Goal: Task Accomplishment & Management: Use online tool/utility

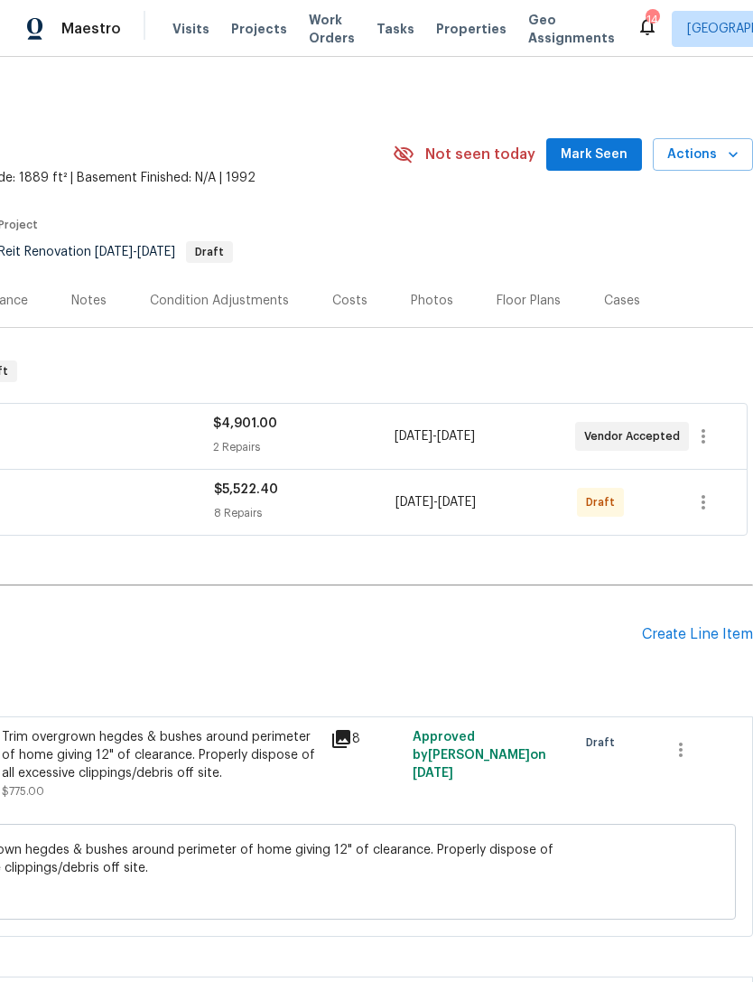
scroll to position [0, 267]
click at [705, 490] on button "button" at bounding box center [703, 502] width 43 height 43
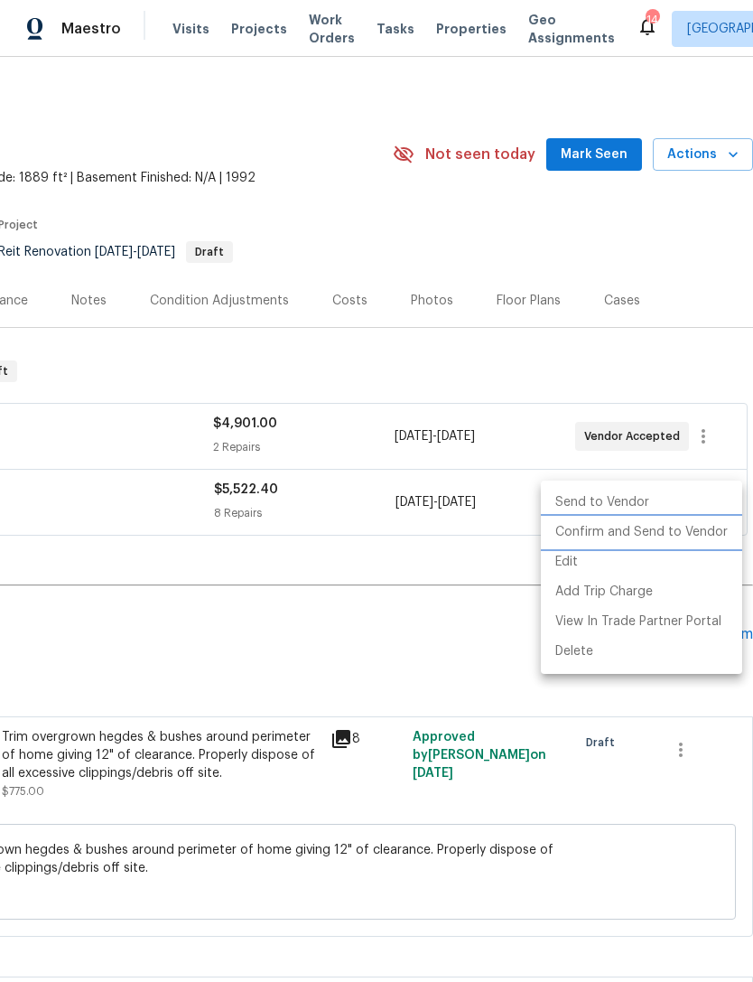
click at [679, 534] on li "Confirm and Send to Vendor" at bounding box center [641, 533] width 201 height 30
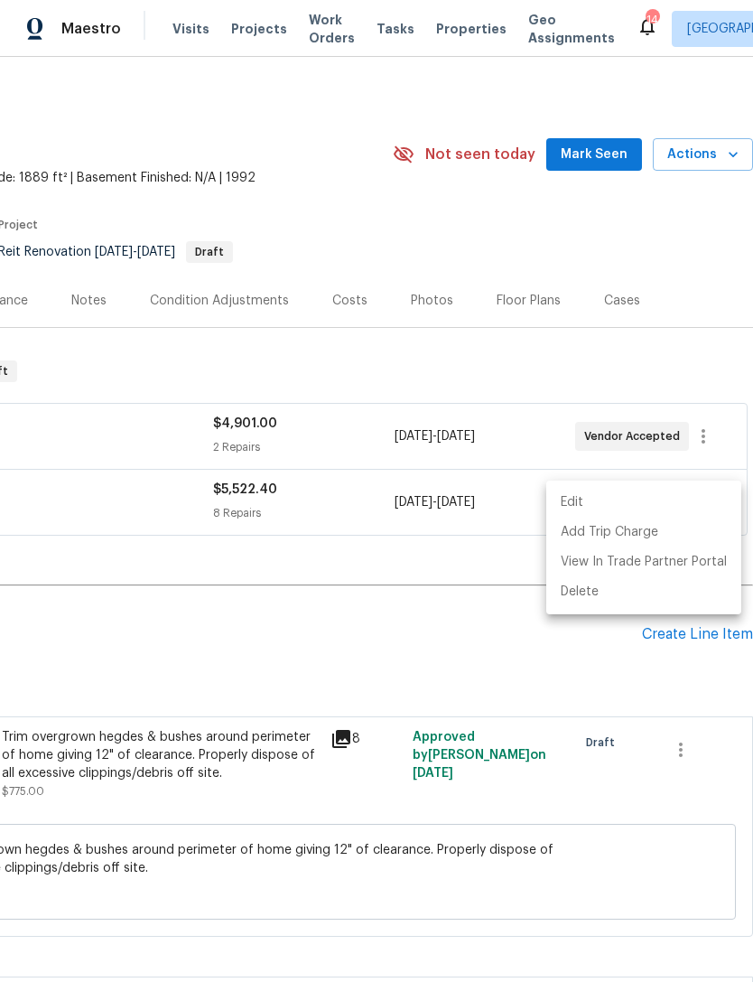
click at [615, 657] on div at bounding box center [376, 491] width 753 height 982
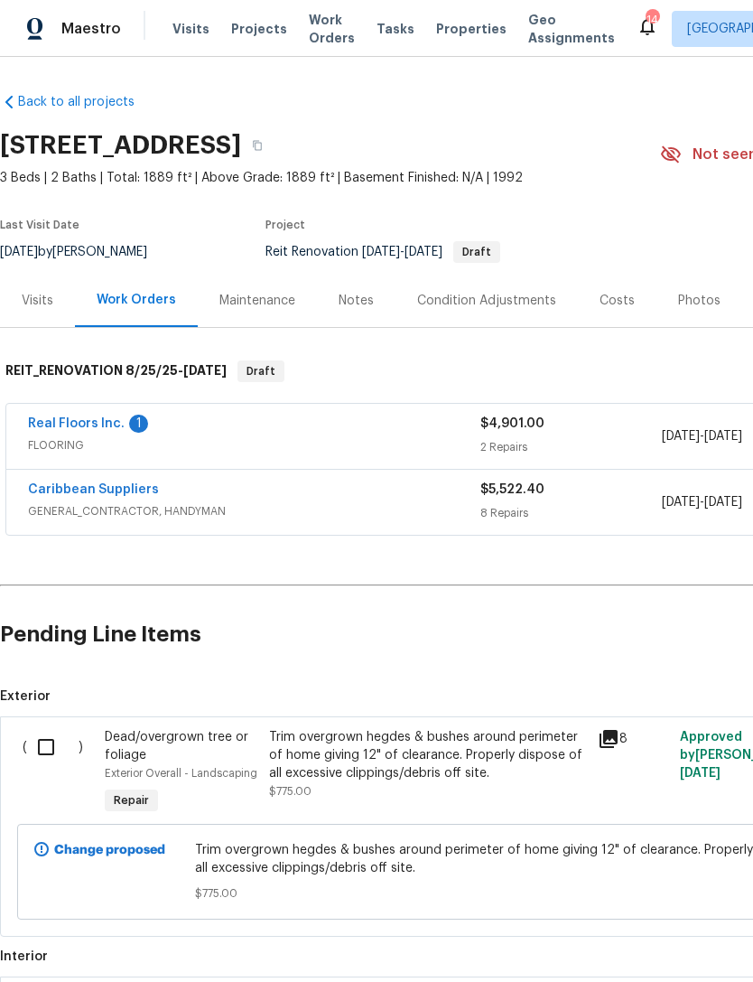
scroll to position [0, 0]
click at [117, 487] on link "Caribbean Suppliers" at bounding box center [93, 489] width 131 height 13
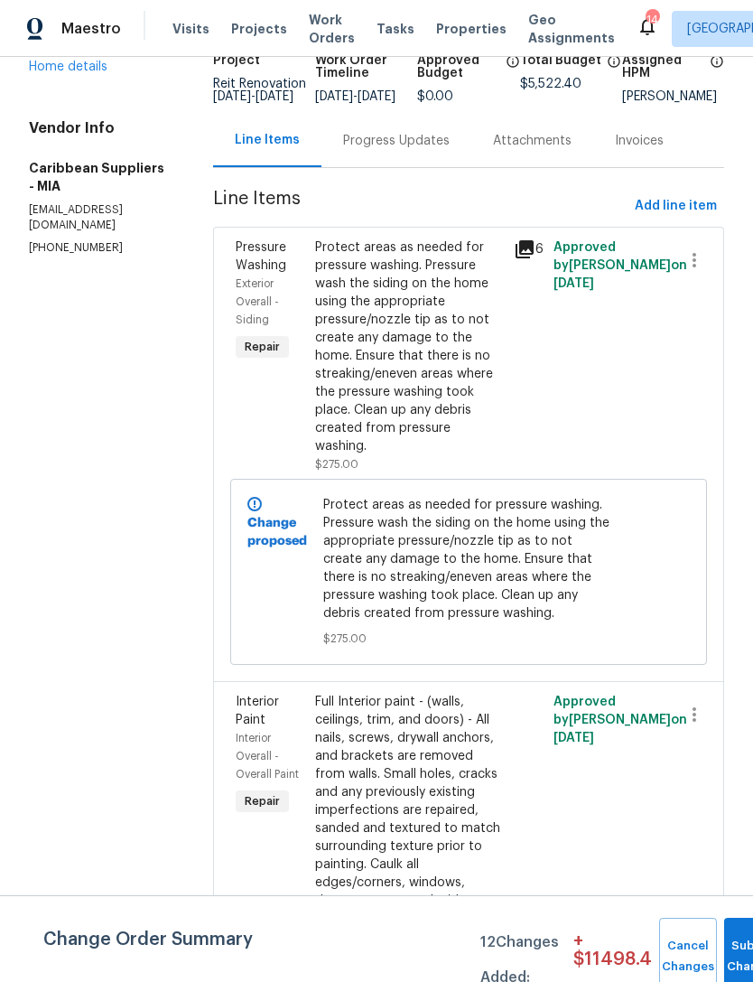
scroll to position [137, 0]
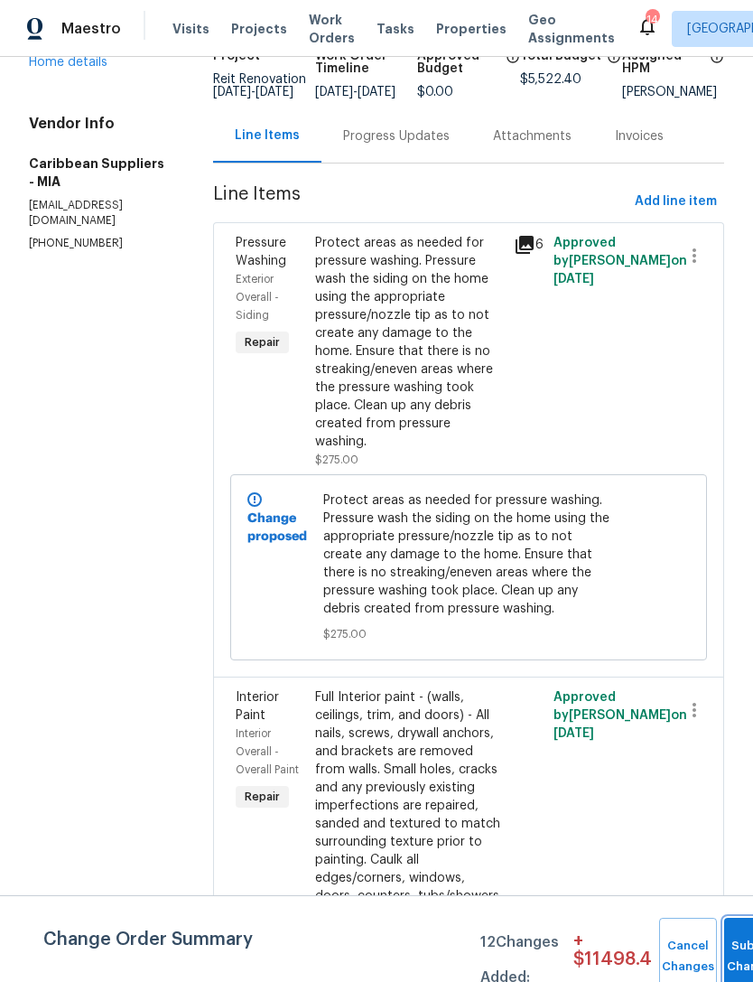
click at [741, 953] on button "Submit Changes" at bounding box center [754, 957] width 58 height 78
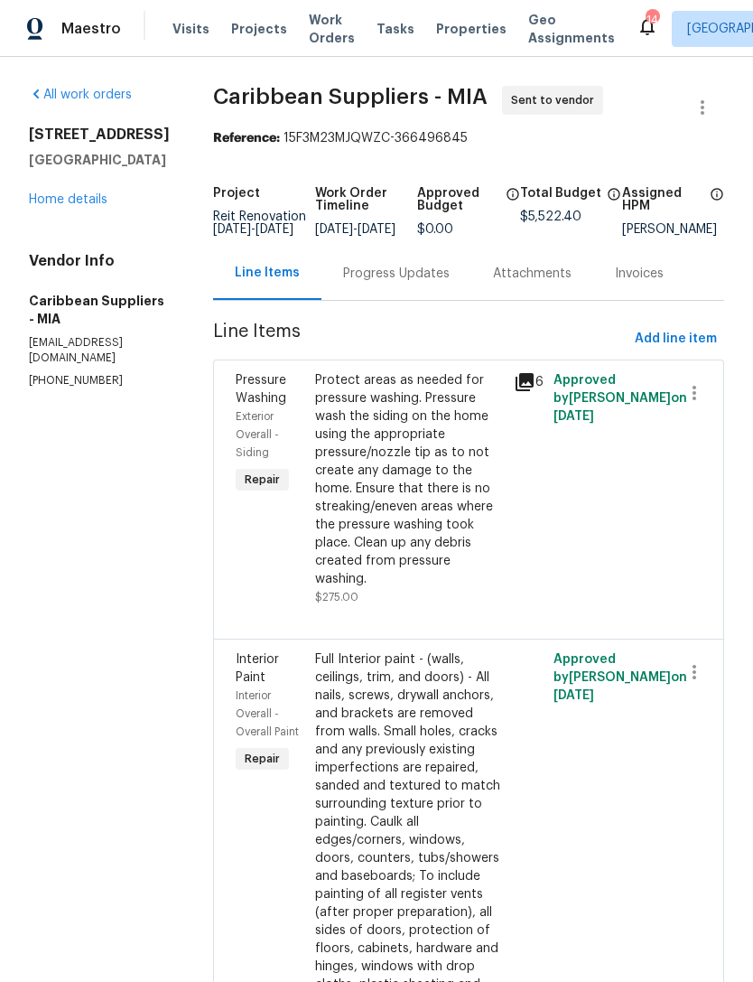
scroll to position [0, 0]
click at [715, 182] on div "Project Reit Renovation [DATE] - [DATE] Work Order Timeline [DATE] - [DATE] App…" at bounding box center [468, 211] width 511 height 70
click at [708, 203] on div "Assigned HPM" at bounding box center [673, 205] width 102 height 36
click at [647, 205] on h5 "Assigned HPM" at bounding box center [663, 199] width 82 height 25
click at [710, 194] on icon at bounding box center [717, 194] width 14 height 14
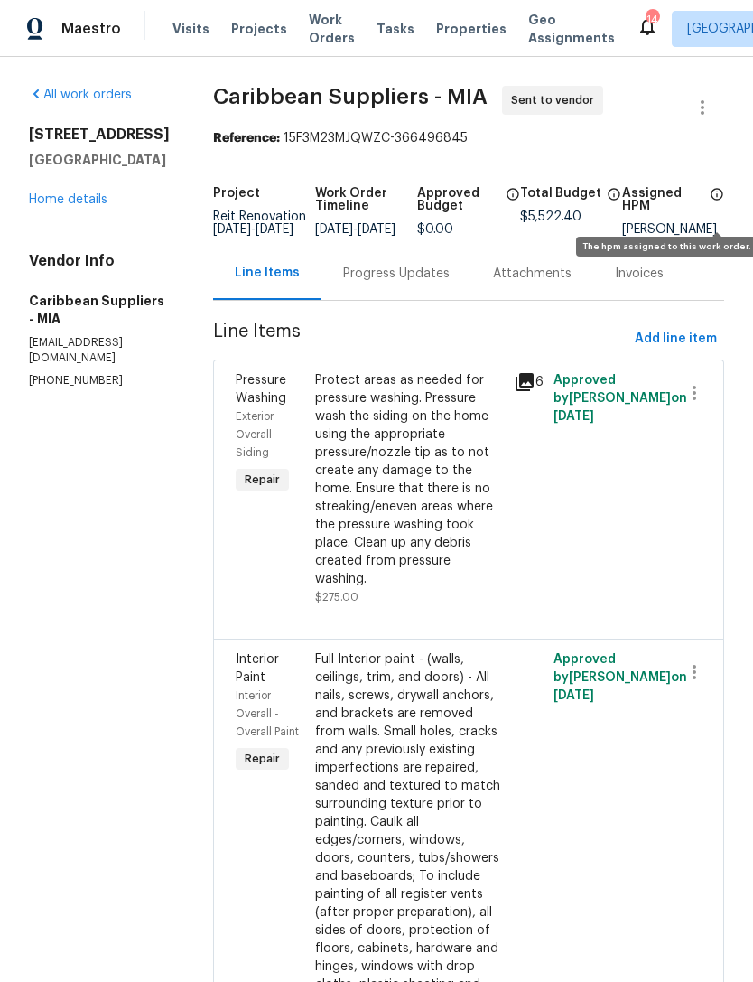
click at [715, 196] on icon at bounding box center [717, 194] width 14 height 14
click at [658, 192] on h5 "Assigned HPM" at bounding box center [663, 199] width 82 height 25
